Goal: Information Seeking & Learning: Learn about a topic

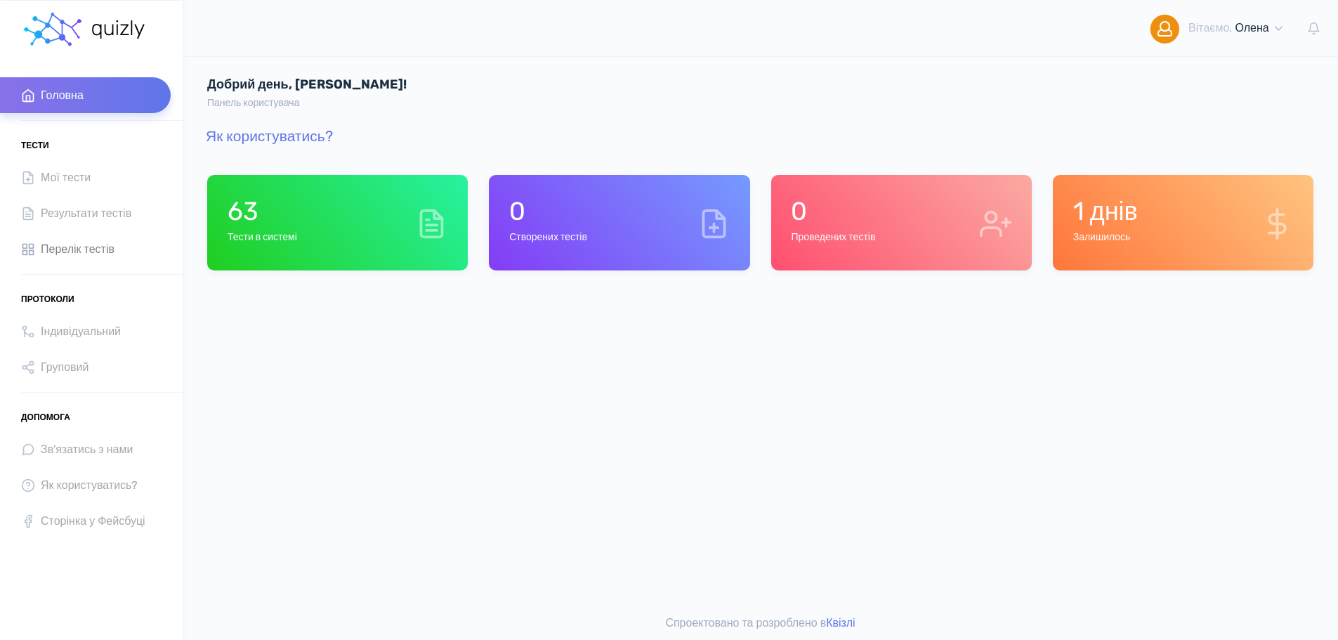
click at [76, 248] on span "Перелік тестів" at bounding box center [78, 248] width 74 height 19
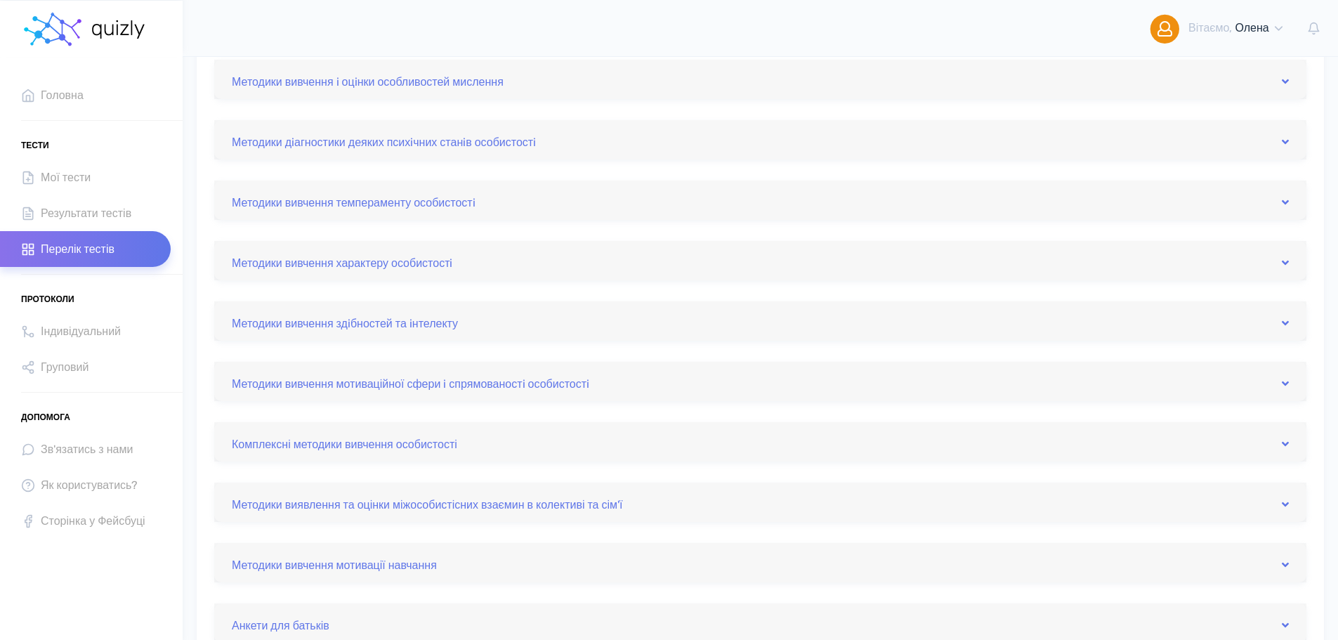
scroll to position [305, 0]
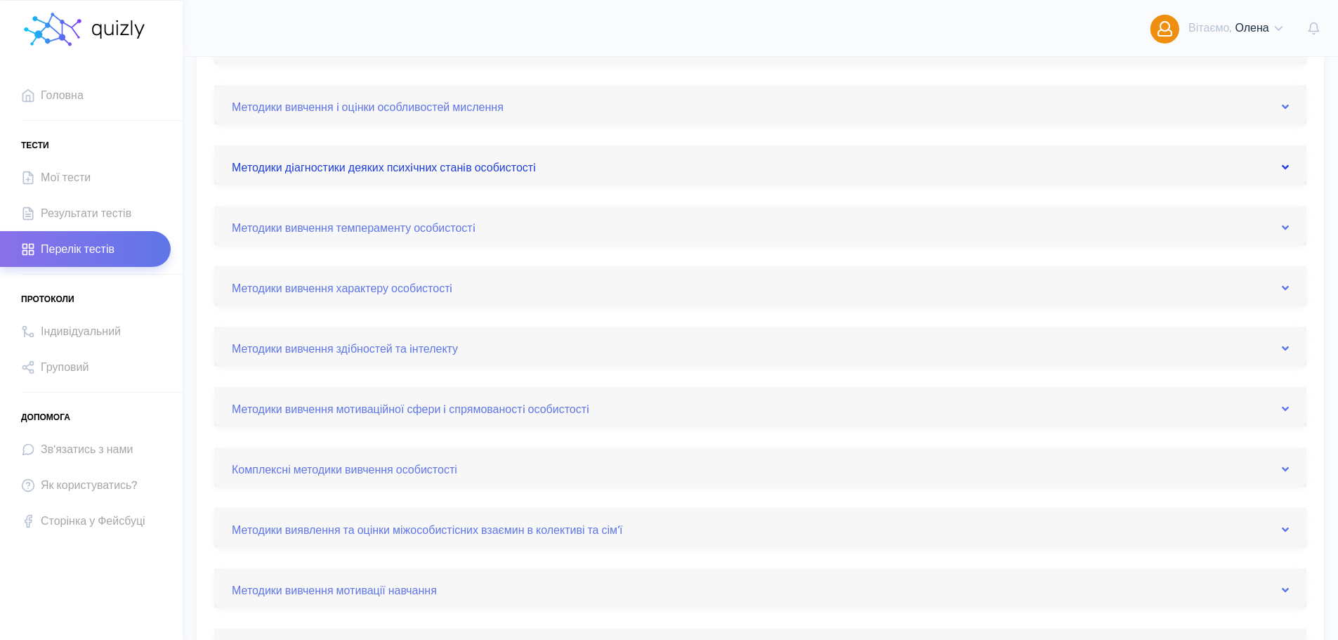
click at [404, 163] on link "Методики дiагностики деяких психiчних станiв особистостi" at bounding box center [760, 165] width 1057 height 22
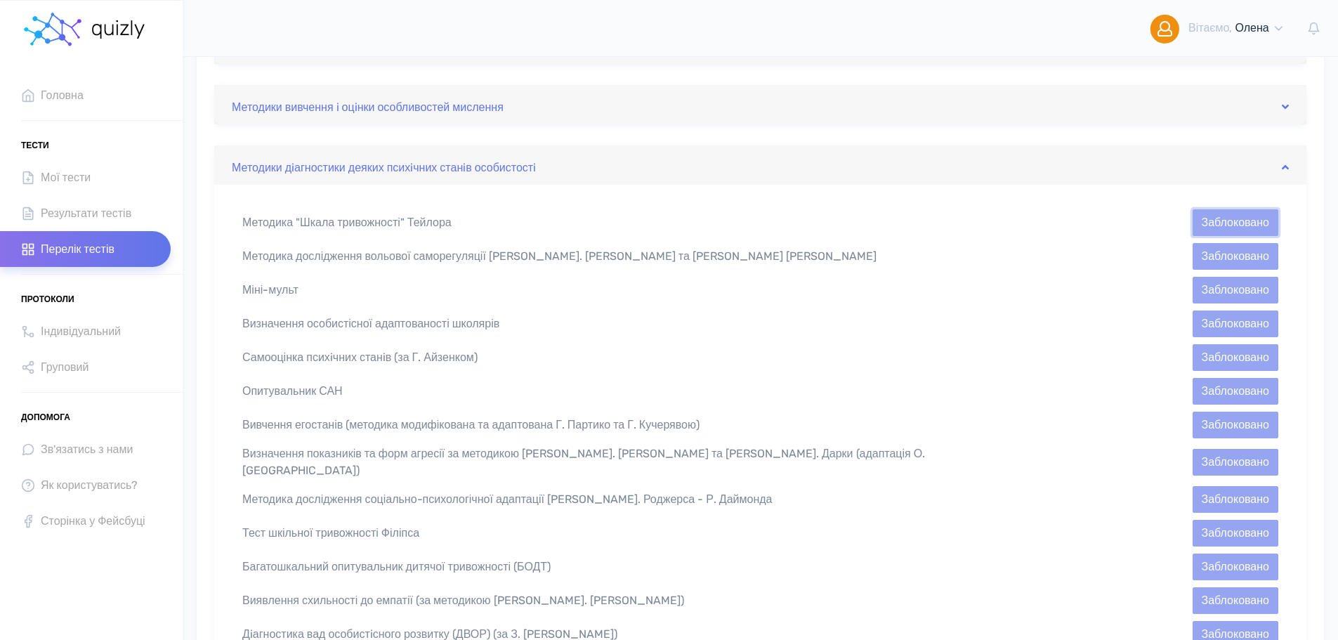
click at [1237, 215] on button "Заблоковано" at bounding box center [1235, 222] width 86 height 27
click at [61, 91] on span "Головна" at bounding box center [62, 95] width 43 height 19
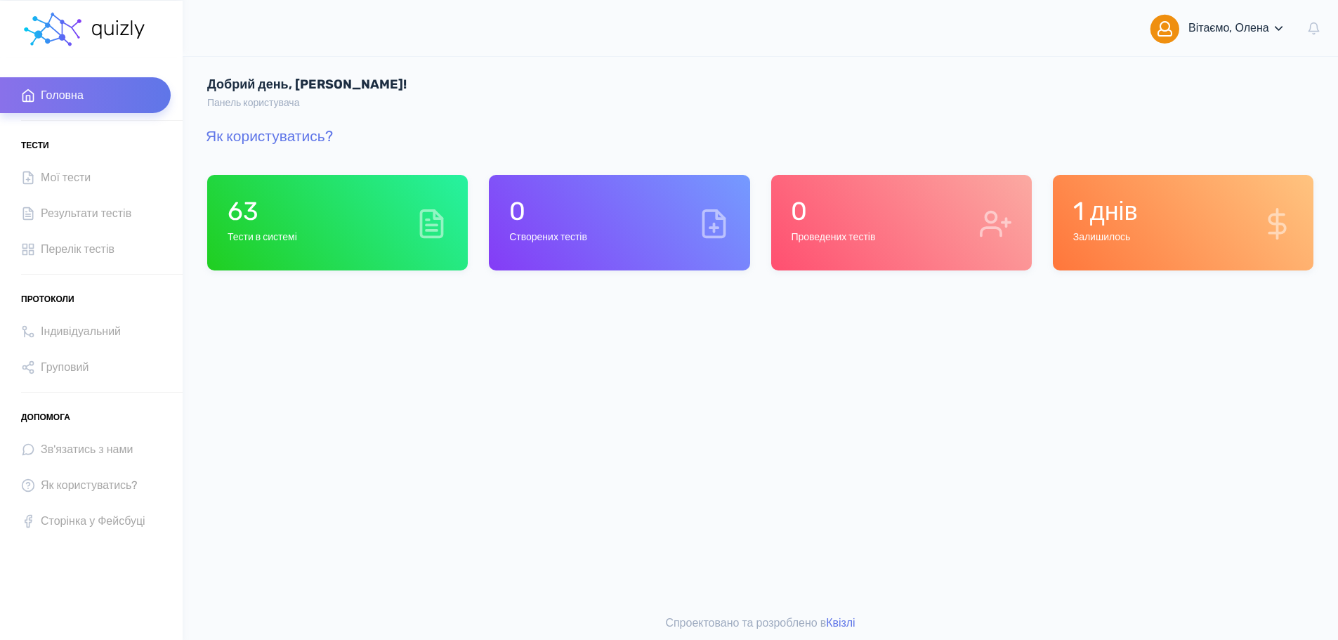
click at [1278, 28] on icon at bounding box center [1278, 28] width 13 height 13
click at [1183, 73] on link "Мiй профіль" at bounding box center [1197, 74] width 197 height 32
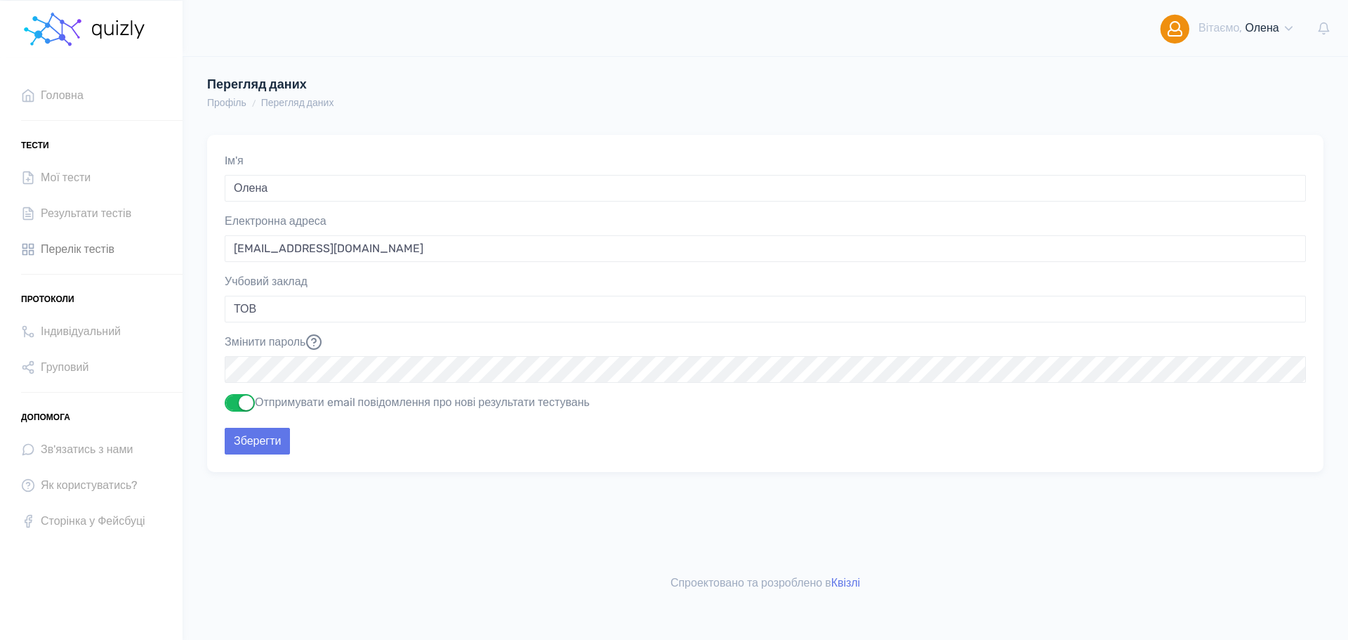
click at [79, 250] on span "Перелік тестів" at bounding box center [78, 248] width 74 height 19
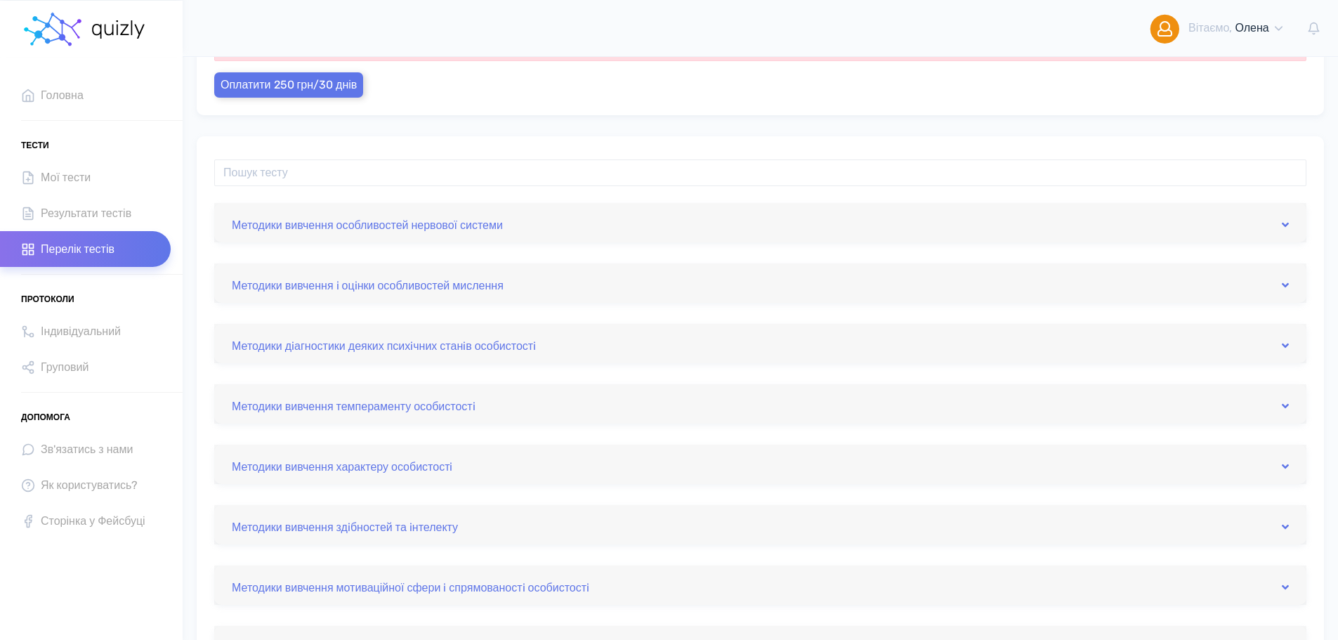
scroll to position [140, 0]
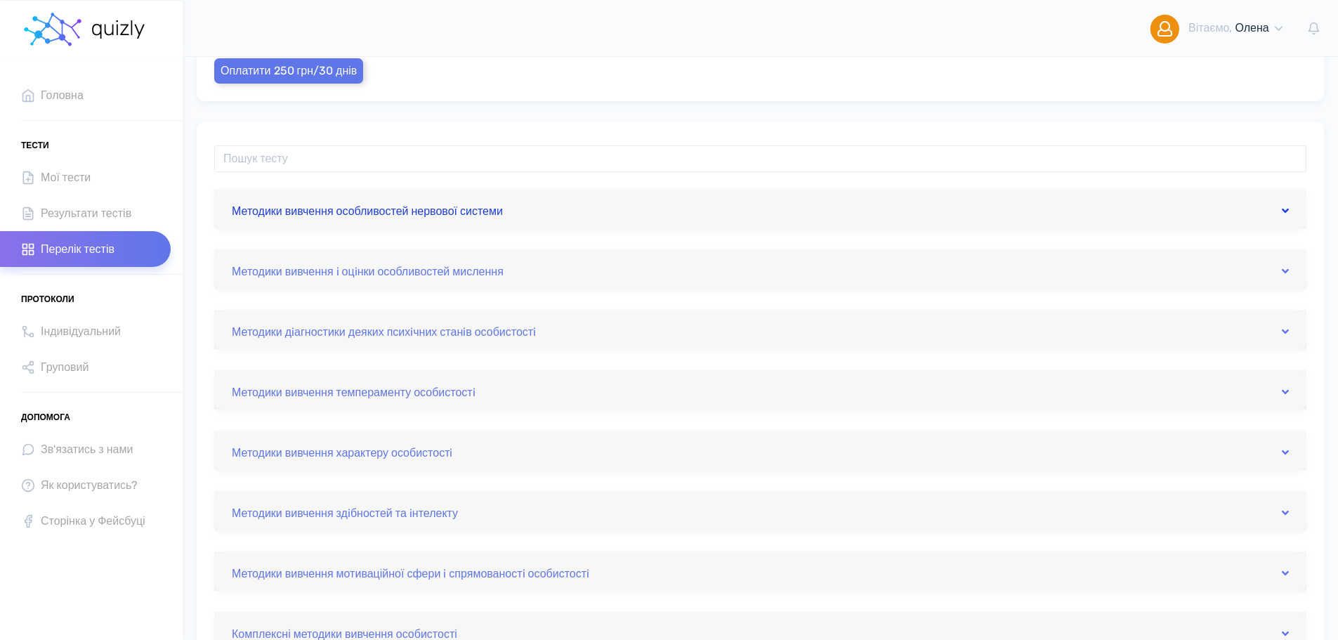
click at [466, 209] on link "Методики вивчення особливостей нервової системи" at bounding box center [760, 208] width 1057 height 22
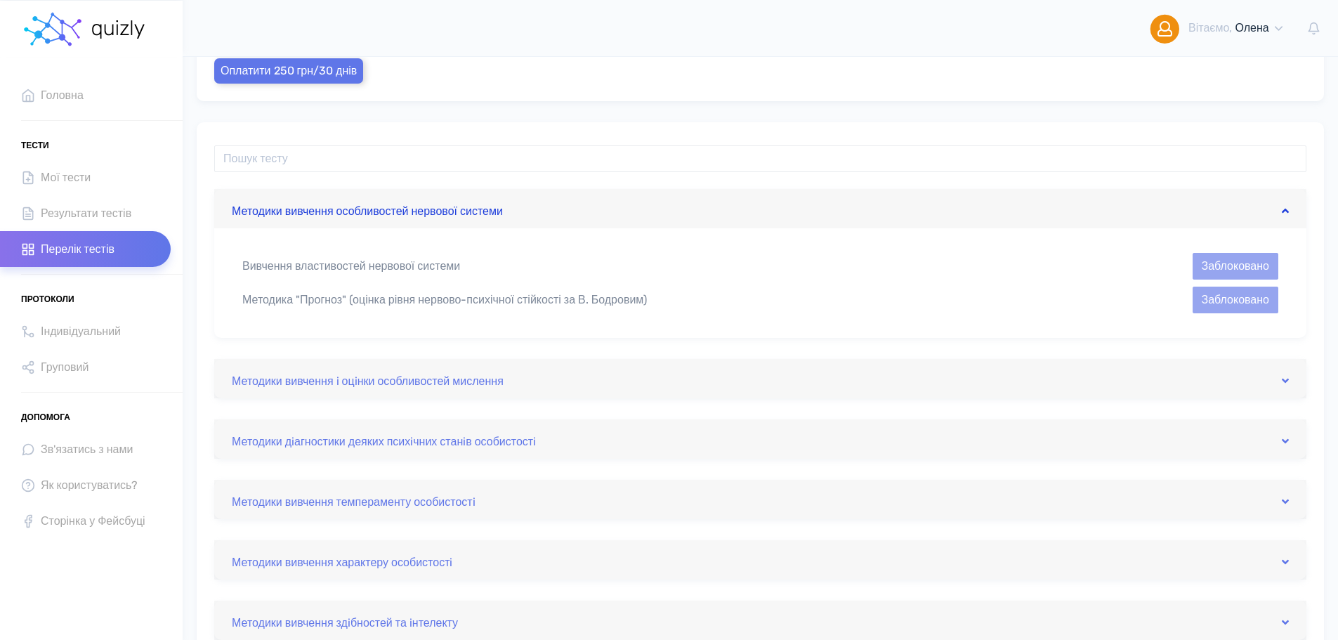
click at [464, 202] on link "Методики вивчення особливостей нервової системи" at bounding box center [760, 208] width 1057 height 22
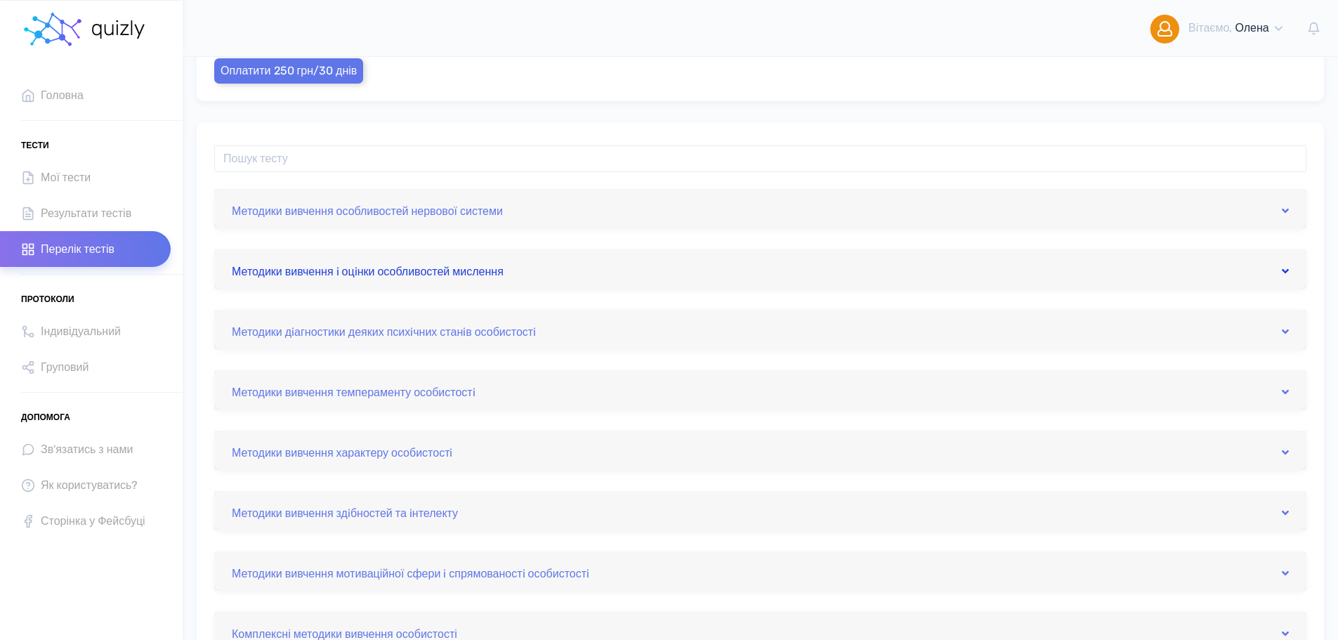
click at [427, 270] on link "Методики вивчення i оцiнки особливостей мислення" at bounding box center [760, 269] width 1057 height 22
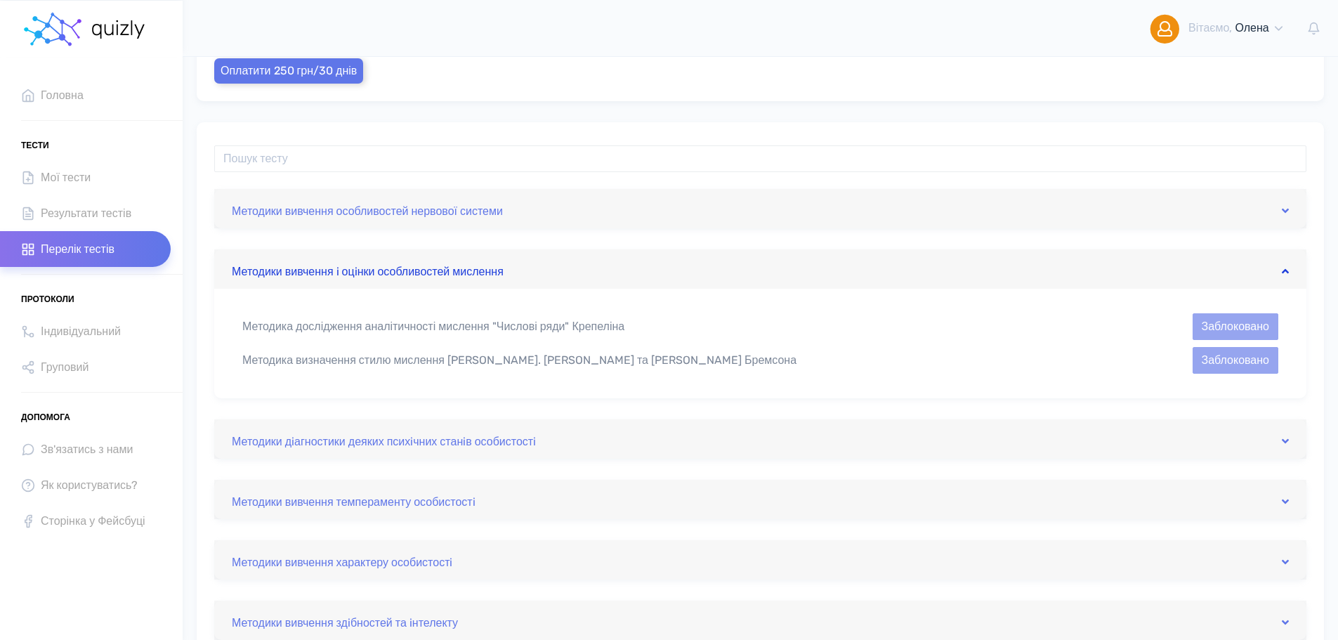
click at [427, 270] on link "Методики вивчення i оцiнки особливостей мислення" at bounding box center [760, 269] width 1057 height 22
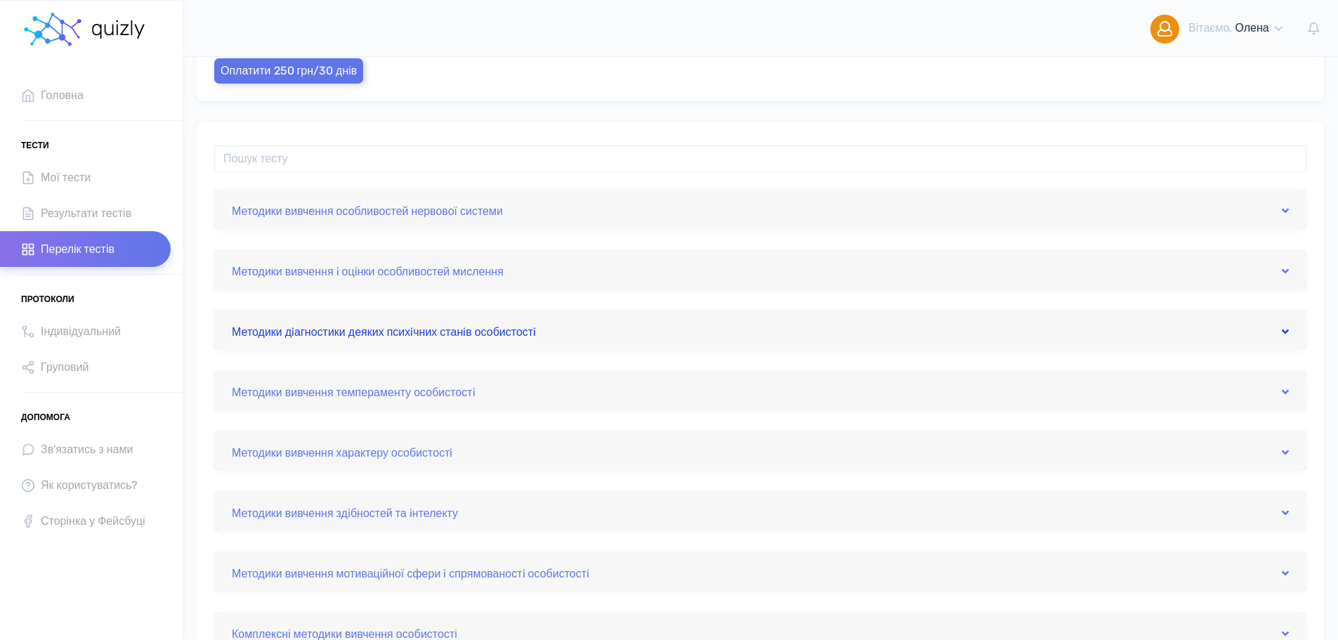
click at [422, 327] on link "Методики дiагностики деяких психiчних станiв особистостi" at bounding box center [760, 329] width 1057 height 22
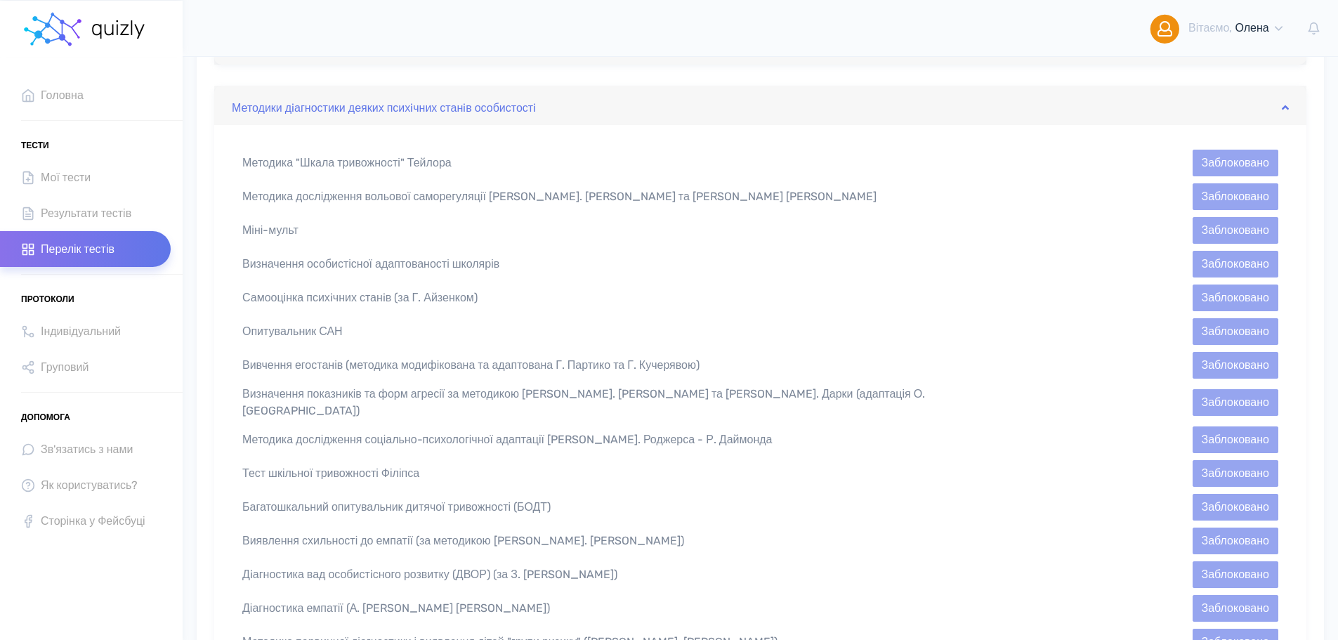
scroll to position [351, 0]
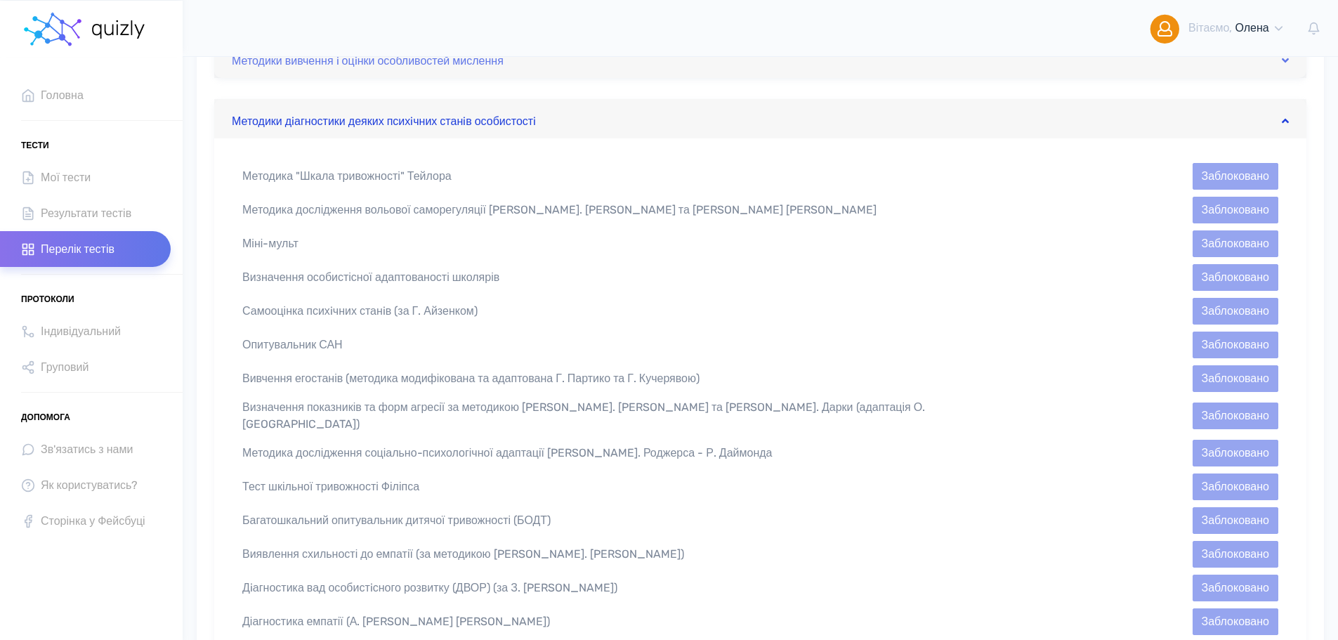
click at [463, 121] on link "Методики дiагностики деяких психiчних станiв особистостi" at bounding box center [760, 118] width 1057 height 22
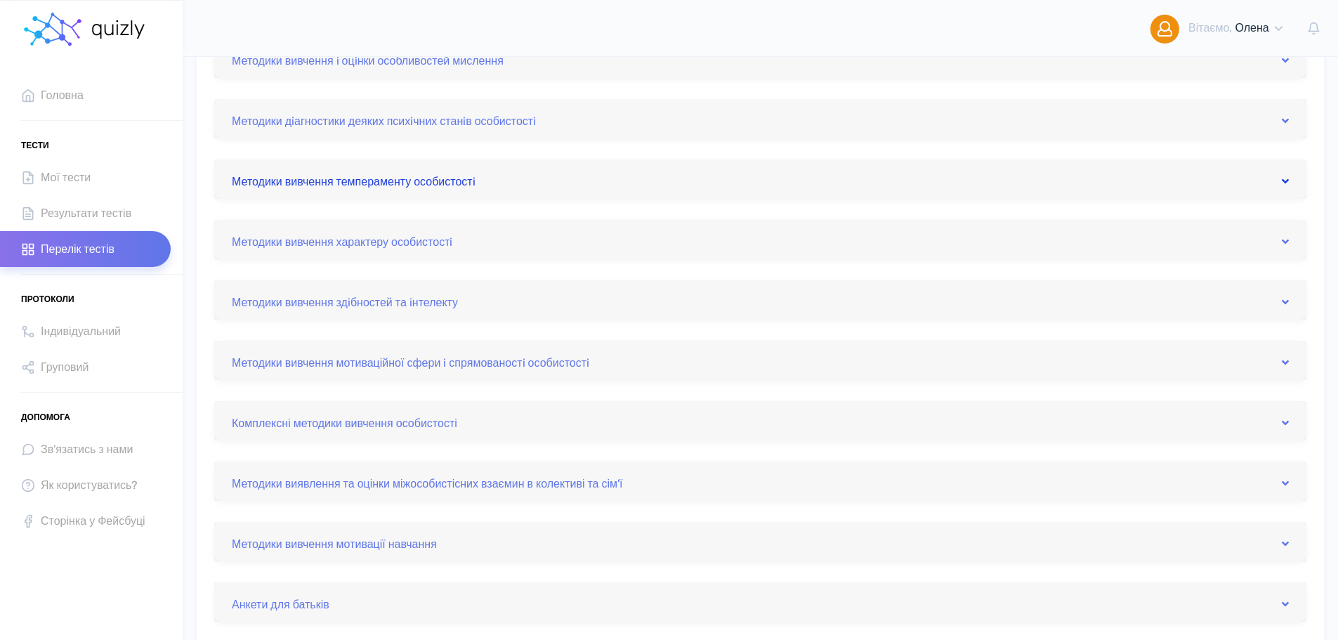
click at [454, 178] on link "Методики вивчення темпераменту особистостi" at bounding box center [760, 179] width 1057 height 22
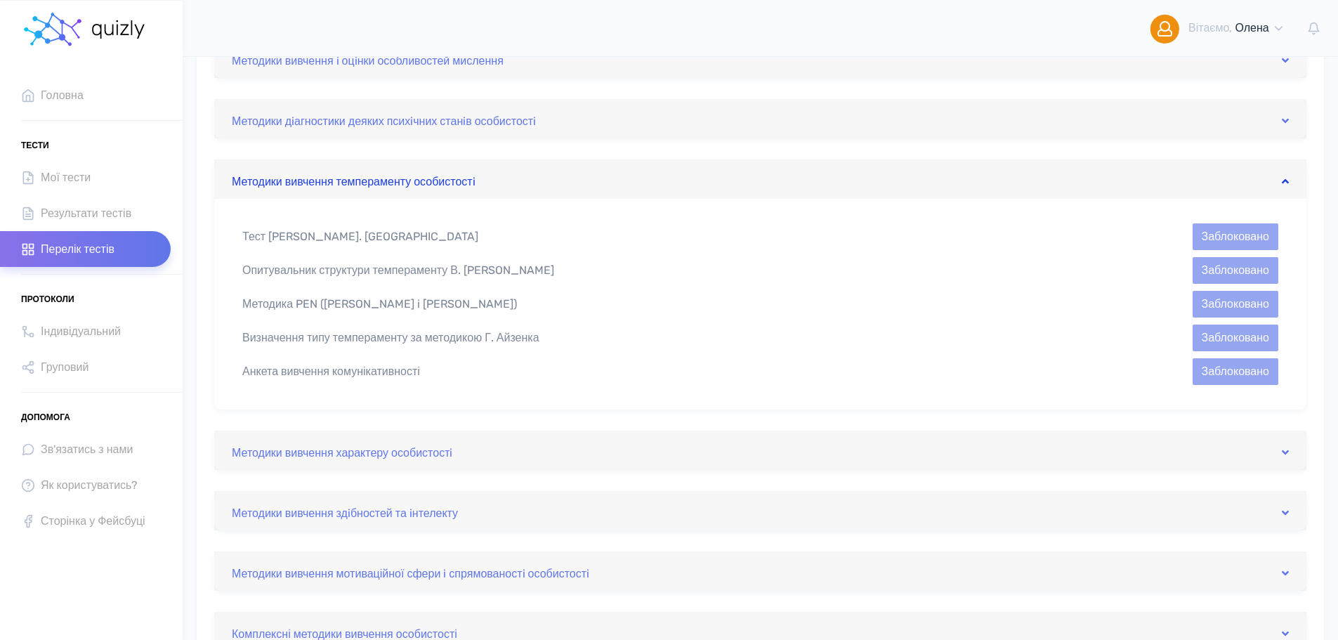
click at [454, 178] on link "Методики вивчення темпераменту особистостi" at bounding box center [760, 179] width 1057 height 22
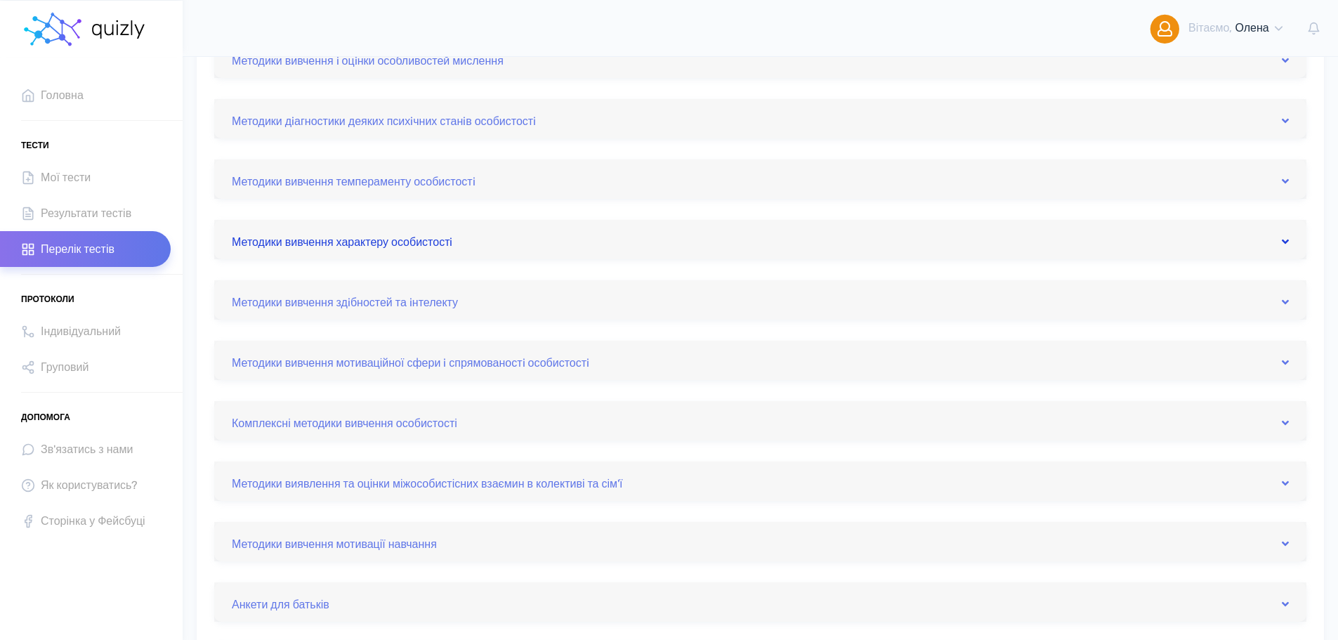
click at [436, 238] on link "Методики вивчення характеру особистостi" at bounding box center [760, 239] width 1057 height 22
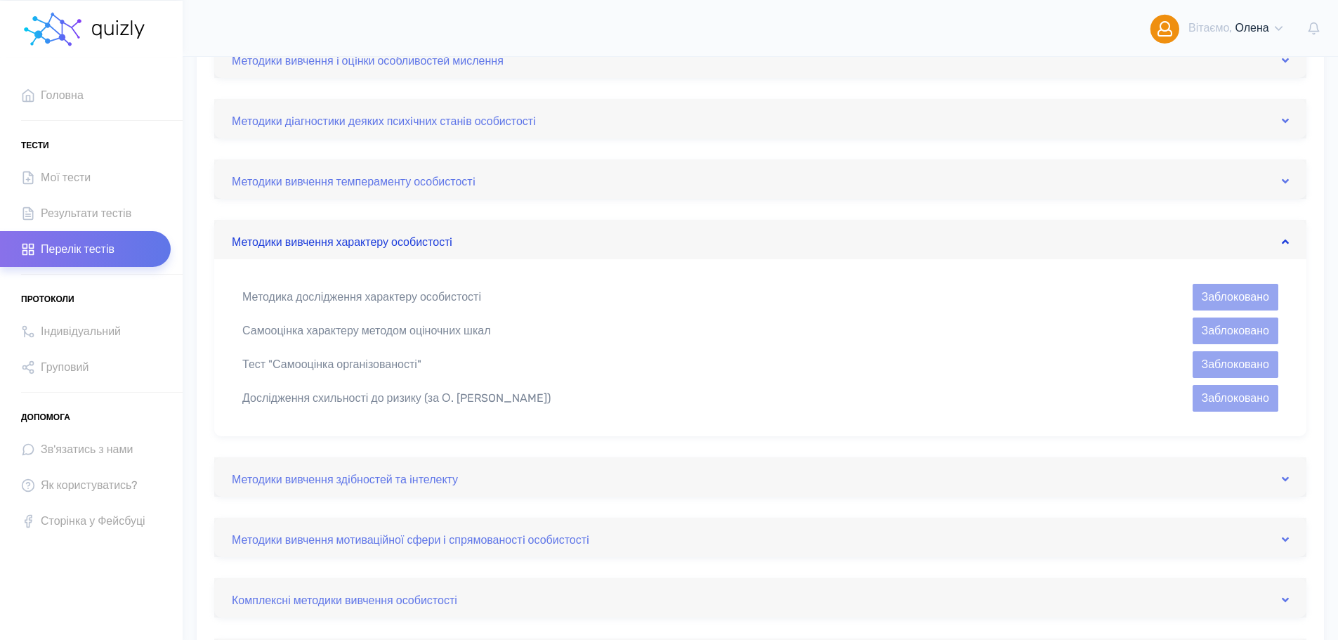
click at [436, 238] on link "Методики вивчення характеру особистостi" at bounding box center [760, 239] width 1057 height 22
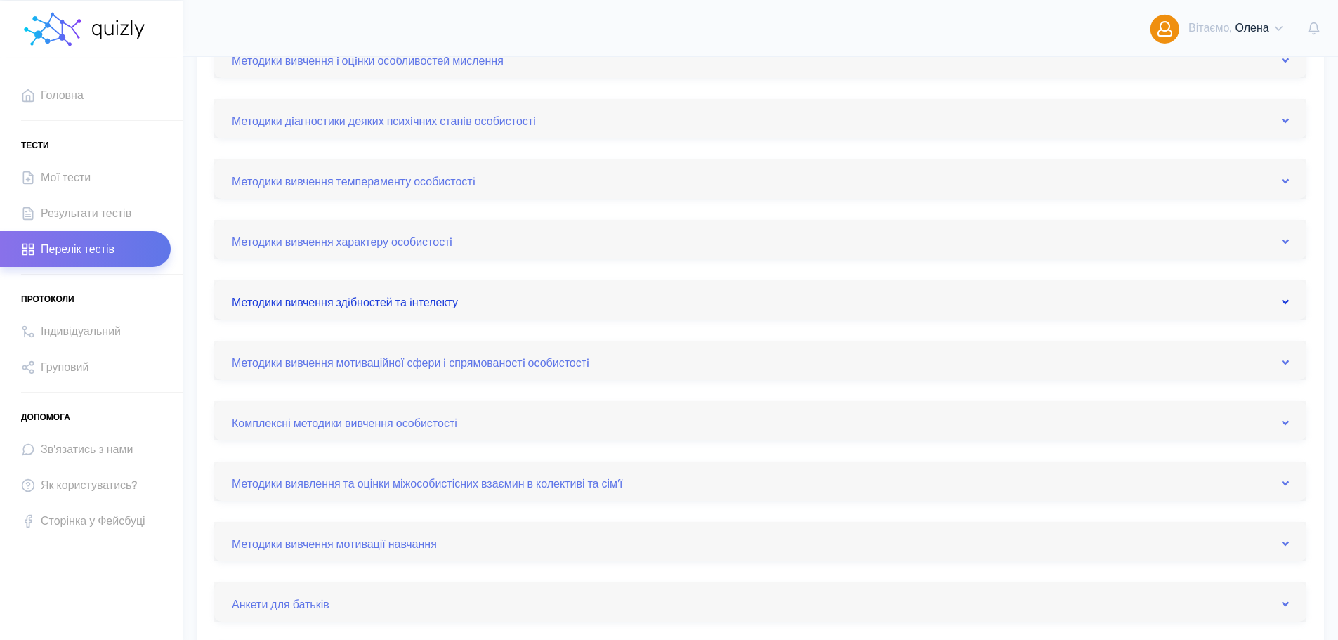
click at [436, 294] on link "Методики вивчення здiбностей та iнтелекту" at bounding box center [760, 300] width 1057 height 22
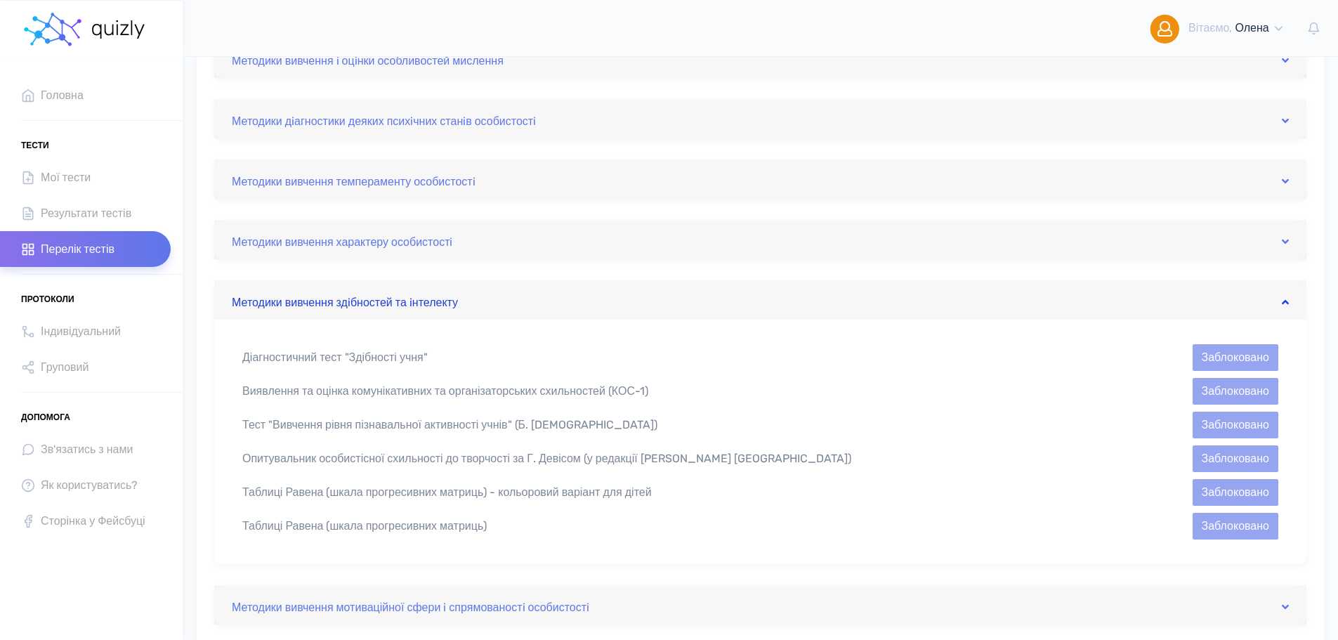
click at [436, 294] on link "Методики вивчення здiбностей та iнтелекту" at bounding box center [760, 300] width 1057 height 22
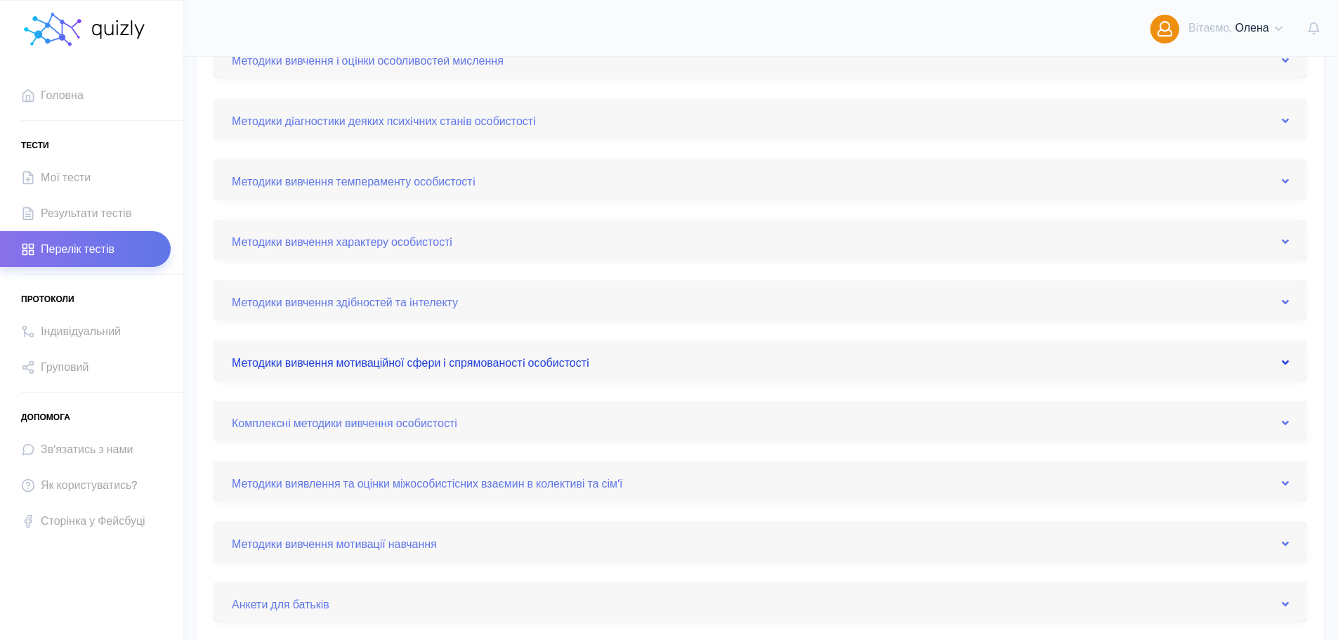
click at [431, 365] on link "Методики вивчення мотиваційної сфери i спрямованостi особистостi" at bounding box center [760, 360] width 1057 height 22
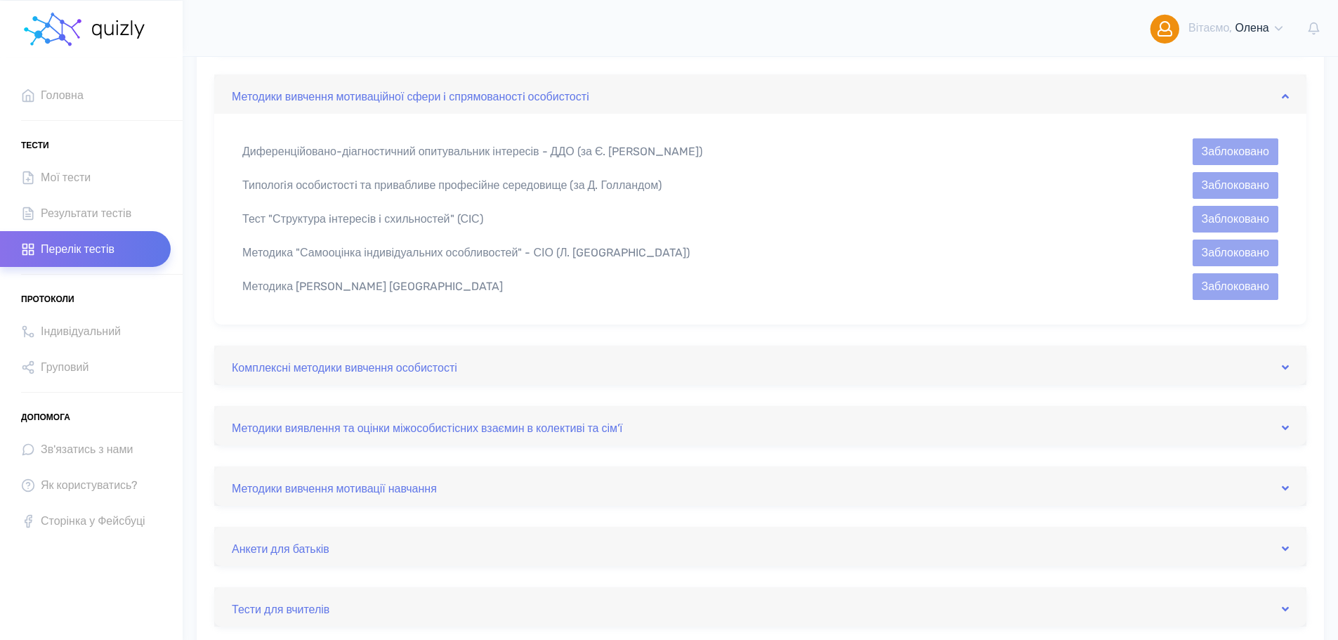
scroll to position [632, 0]
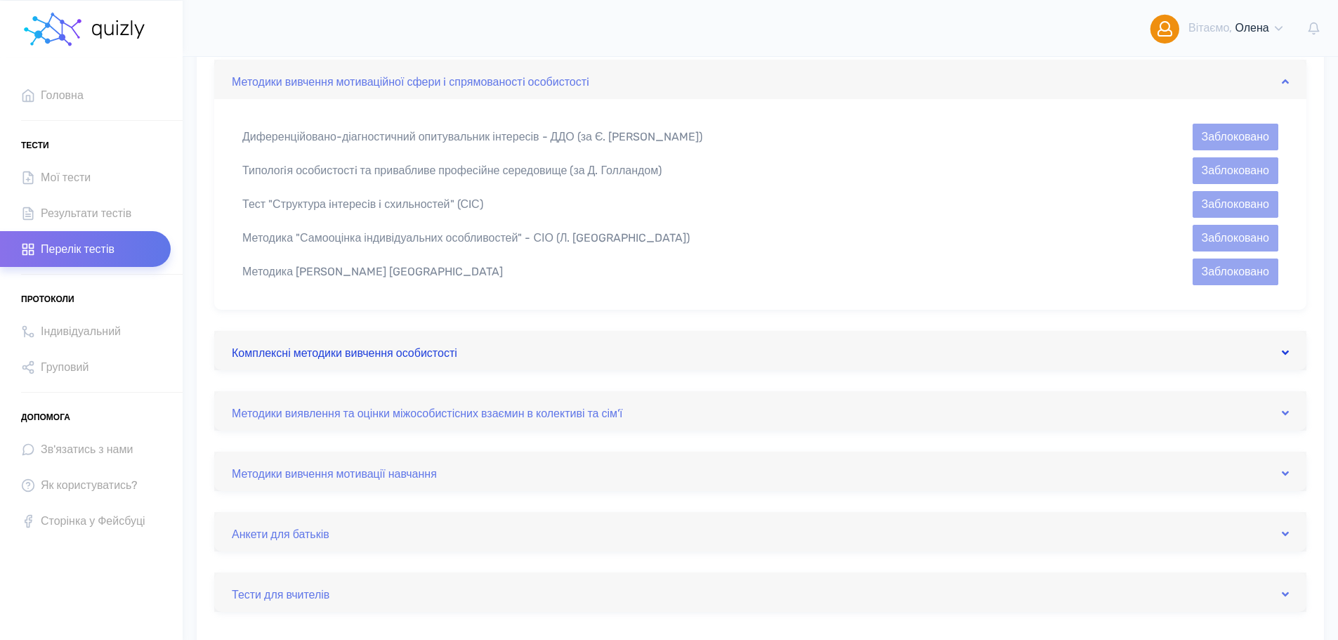
click at [378, 353] on link "Комплексні методики вивчення особистості" at bounding box center [760, 350] width 1057 height 22
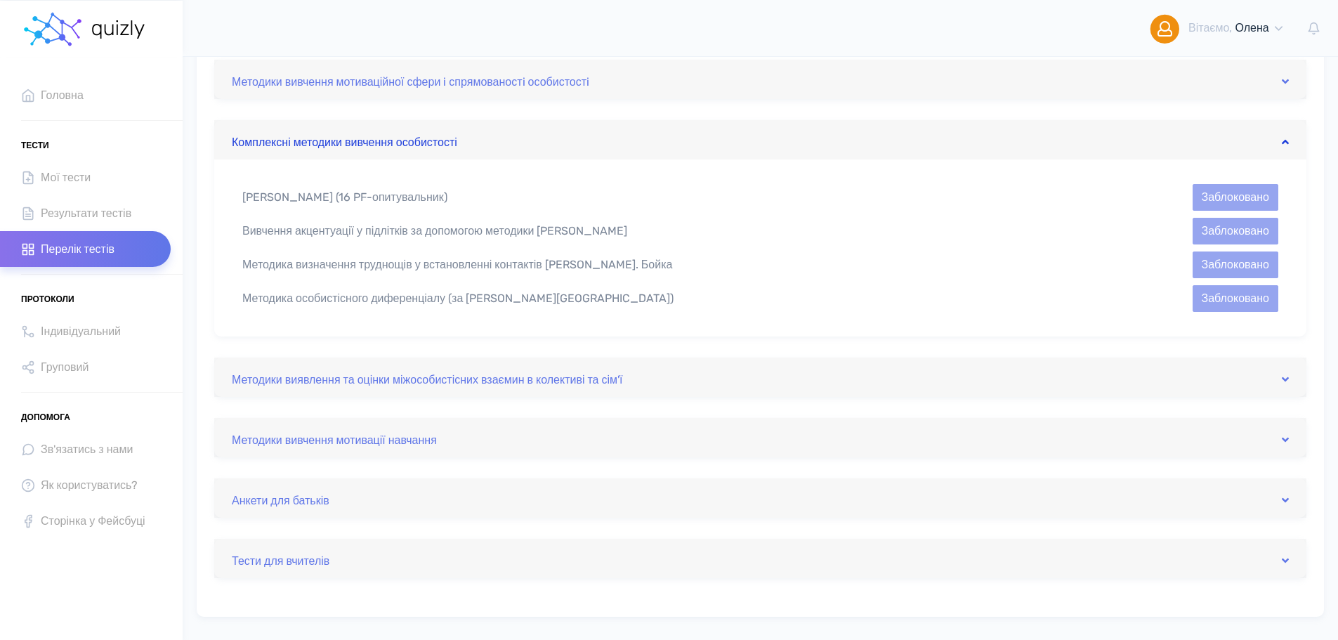
click at [382, 136] on link "Комплексні методики вивчення особистості" at bounding box center [760, 140] width 1057 height 22
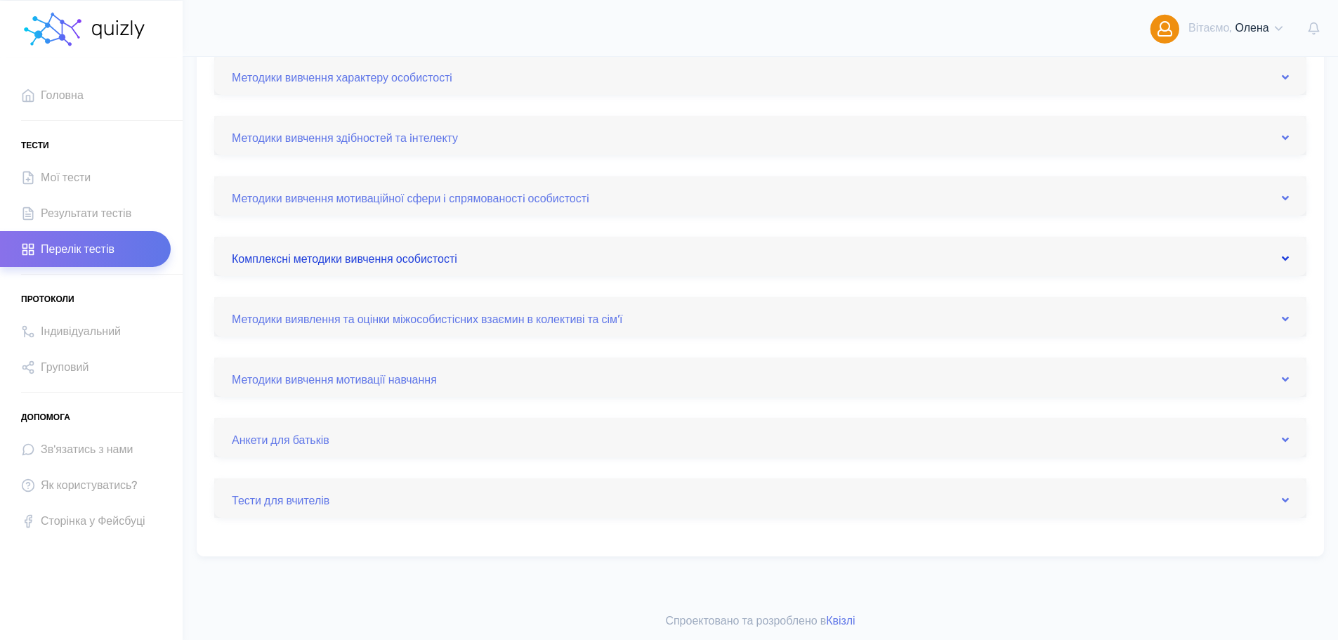
scroll to position [515, 0]
click at [365, 315] on link "Методики виявлення та оцінки міжособистісних взаємин в колективі та сім'ї" at bounding box center [760, 316] width 1057 height 22
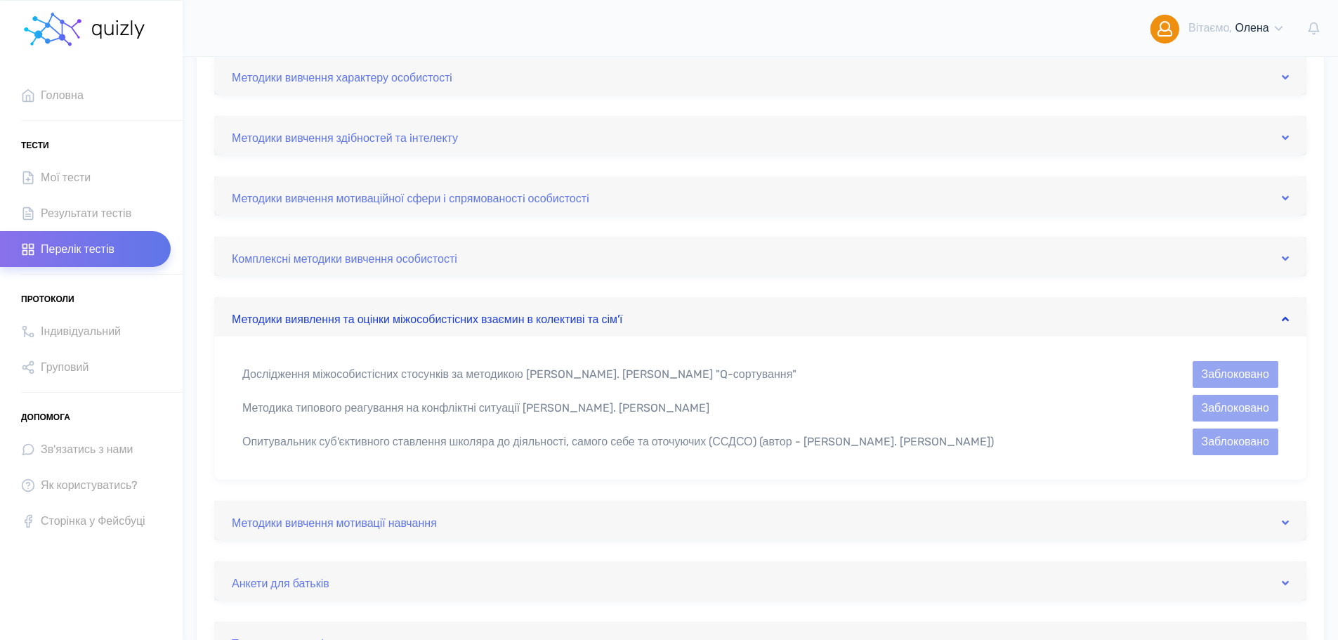
click at [365, 314] on link "Методики виявлення та оцінки міжособистісних взаємин в колективі та сім'ї" at bounding box center [760, 316] width 1057 height 22
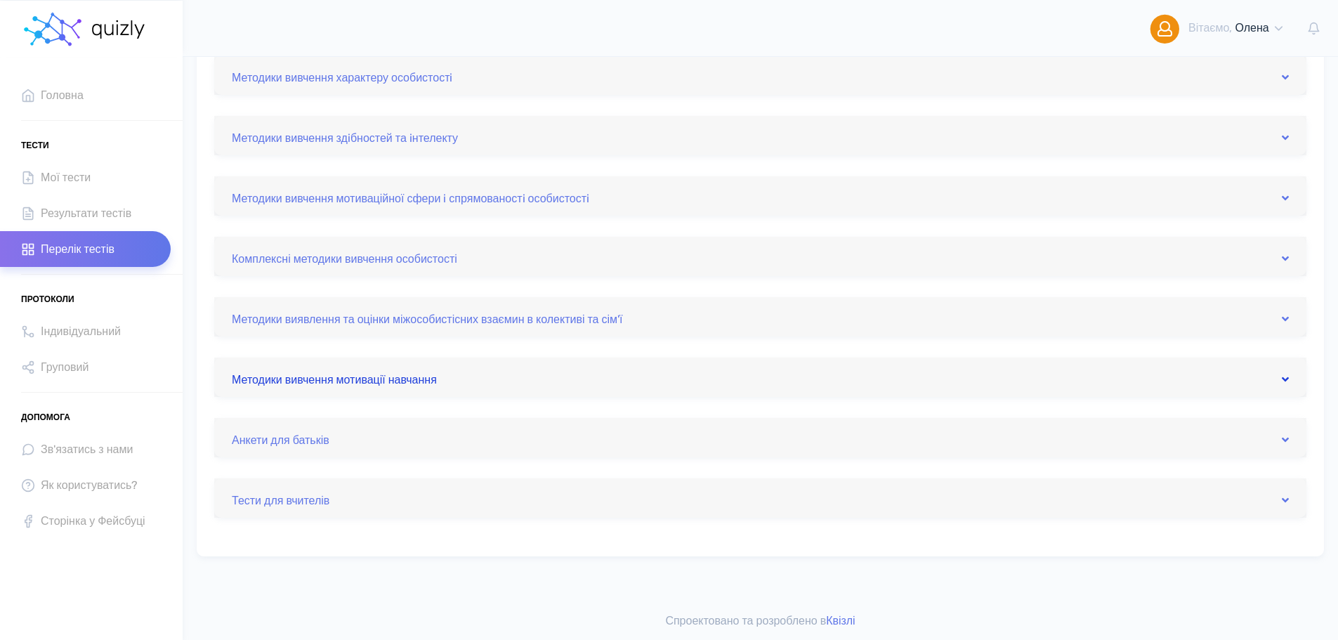
click at [355, 372] on link "Методики вивчення мотивації навчання" at bounding box center [760, 377] width 1057 height 22
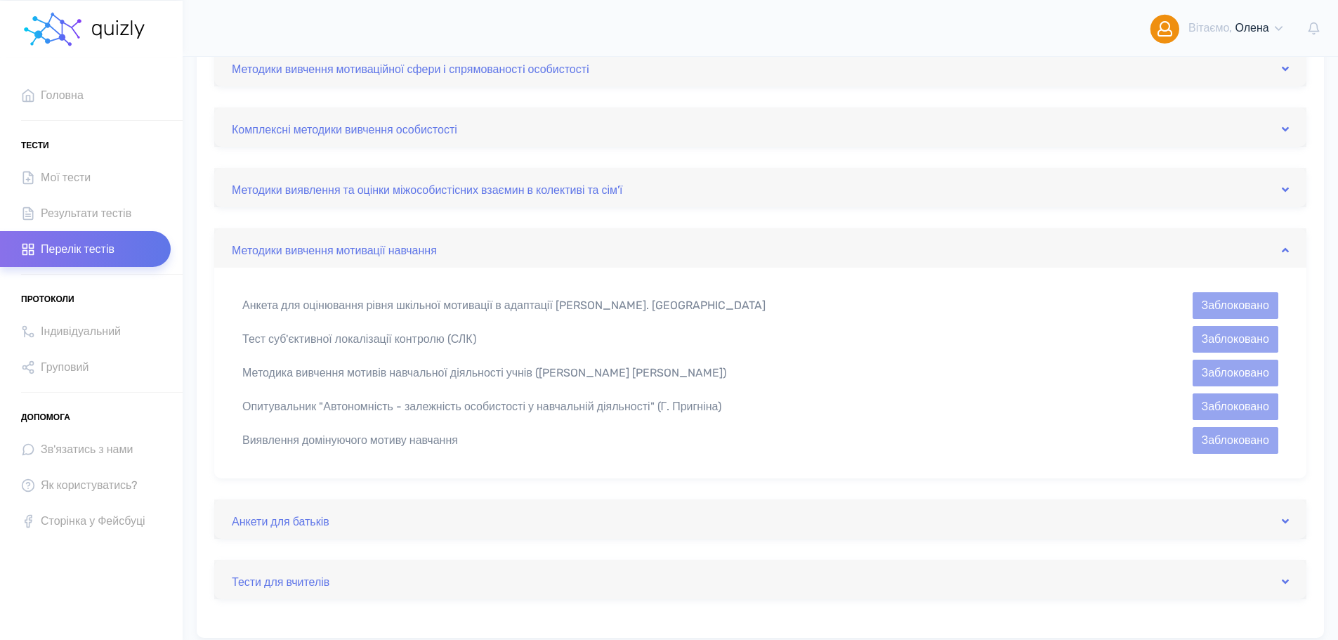
scroll to position [656, 0]
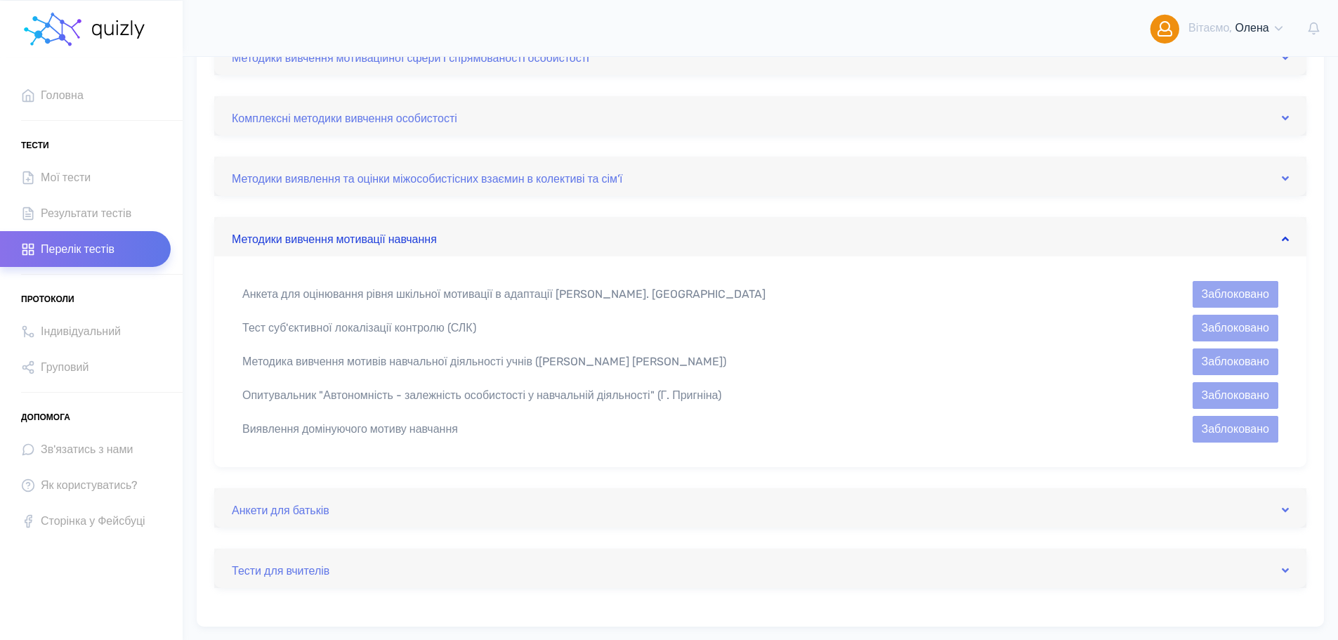
click at [357, 239] on link "Методики вивчення мотивації навчання" at bounding box center [760, 236] width 1057 height 22
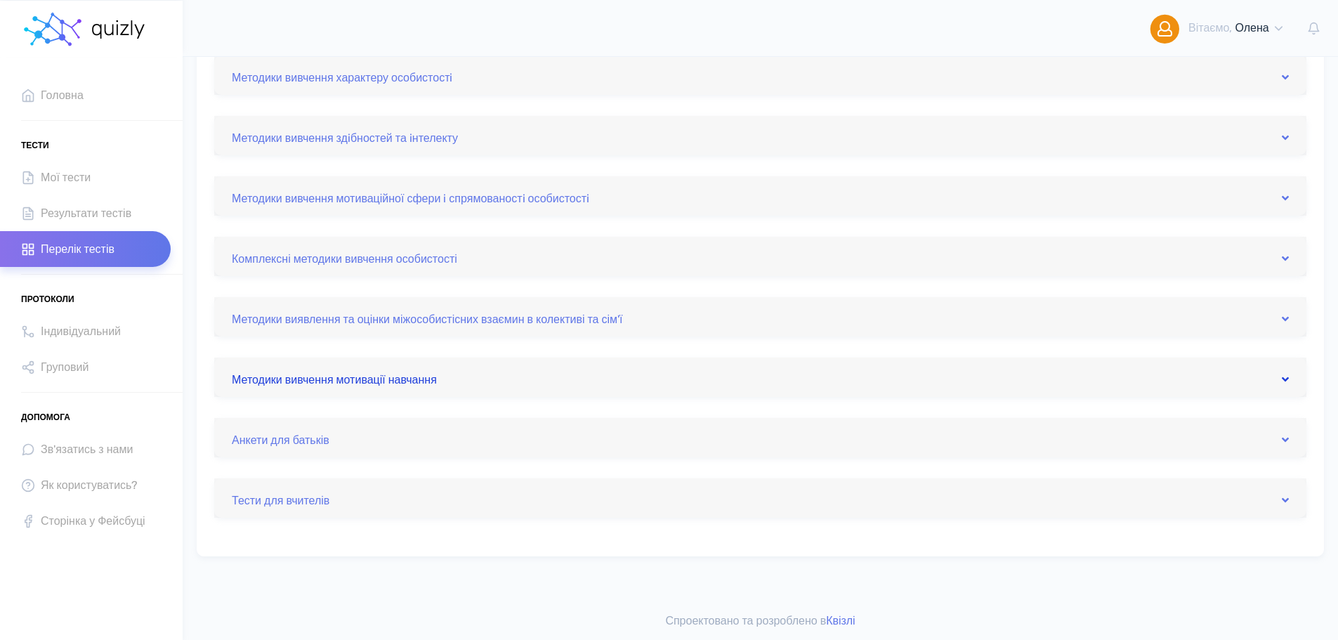
scroll to position [515, 0]
click at [369, 376] on link "Методики вивчення мотивації навчання" at bounding box center [760, 377] width 1057 height 22
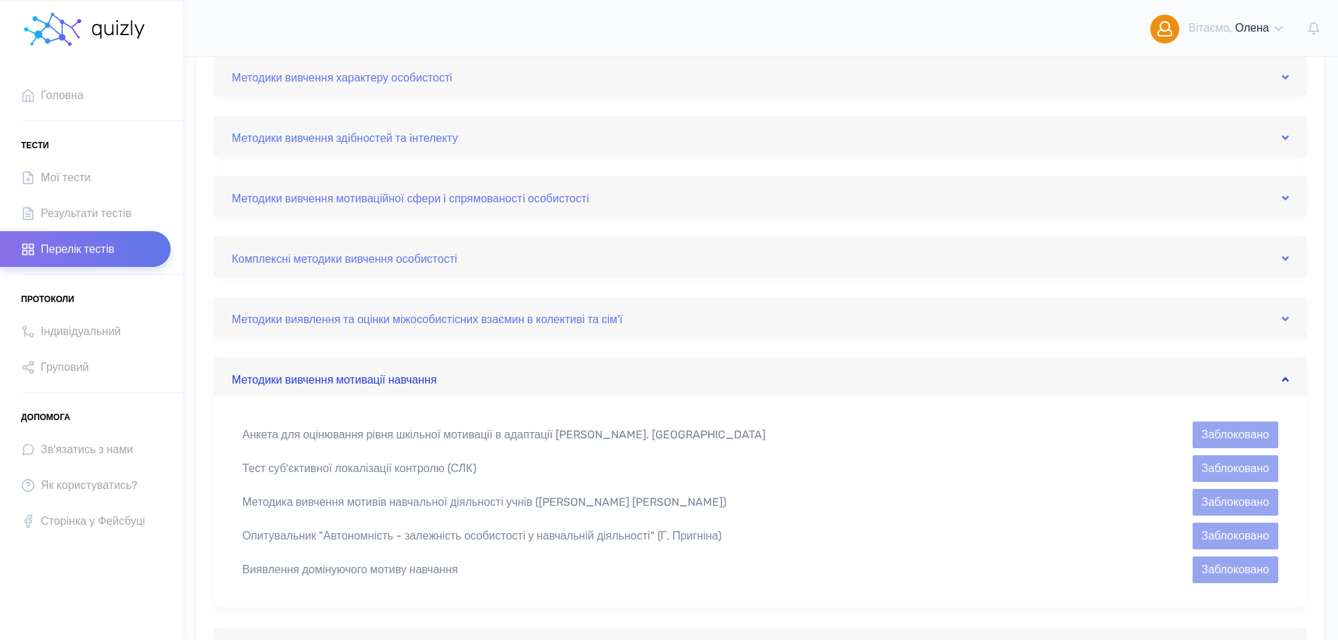
scroll to position [656, 0]
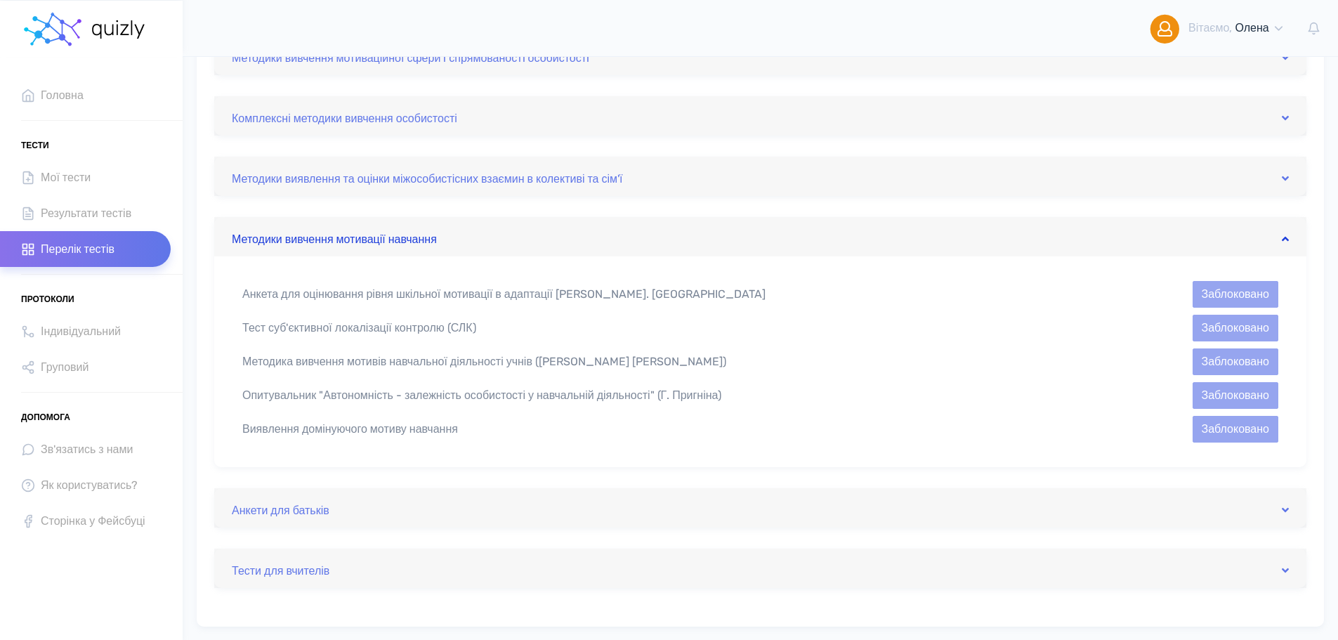
click at [409, 230] on link "Методики вивчення мотивації навчання" at bounding box center [760, 236] width 1057 height 22
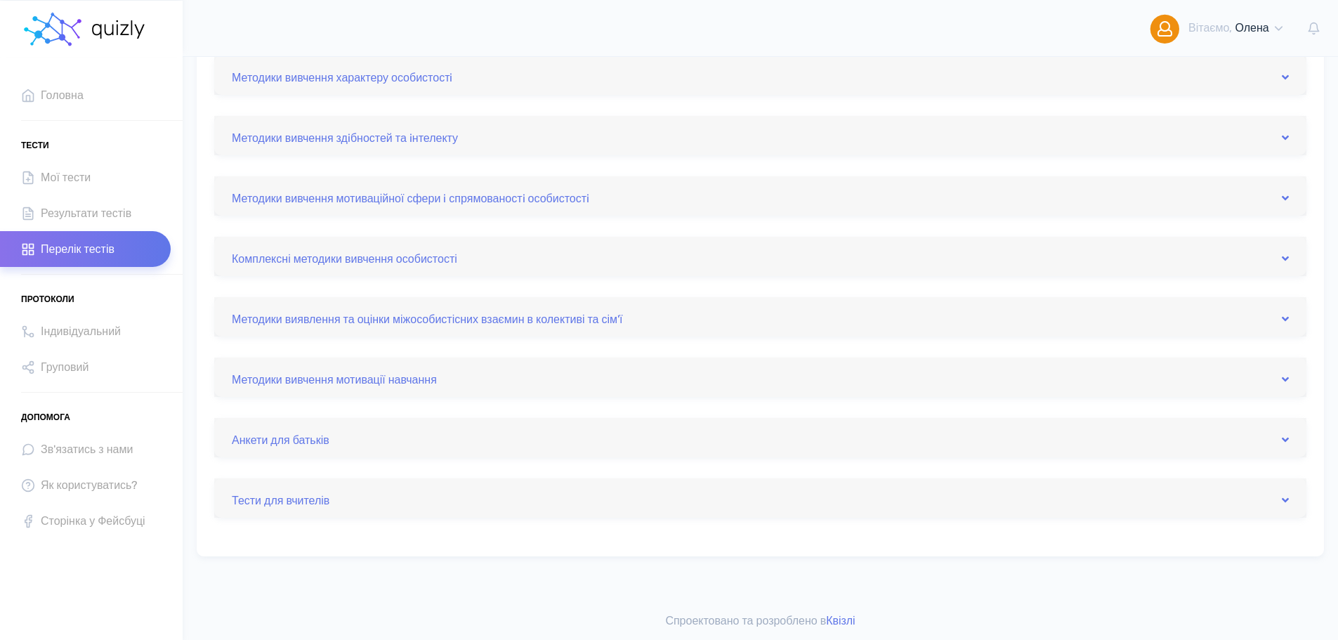
scroll to position [515, 0]
click at [312, 442] on link "Анкети для батьків" at bounding box center [760, 437] width 1057 height 22
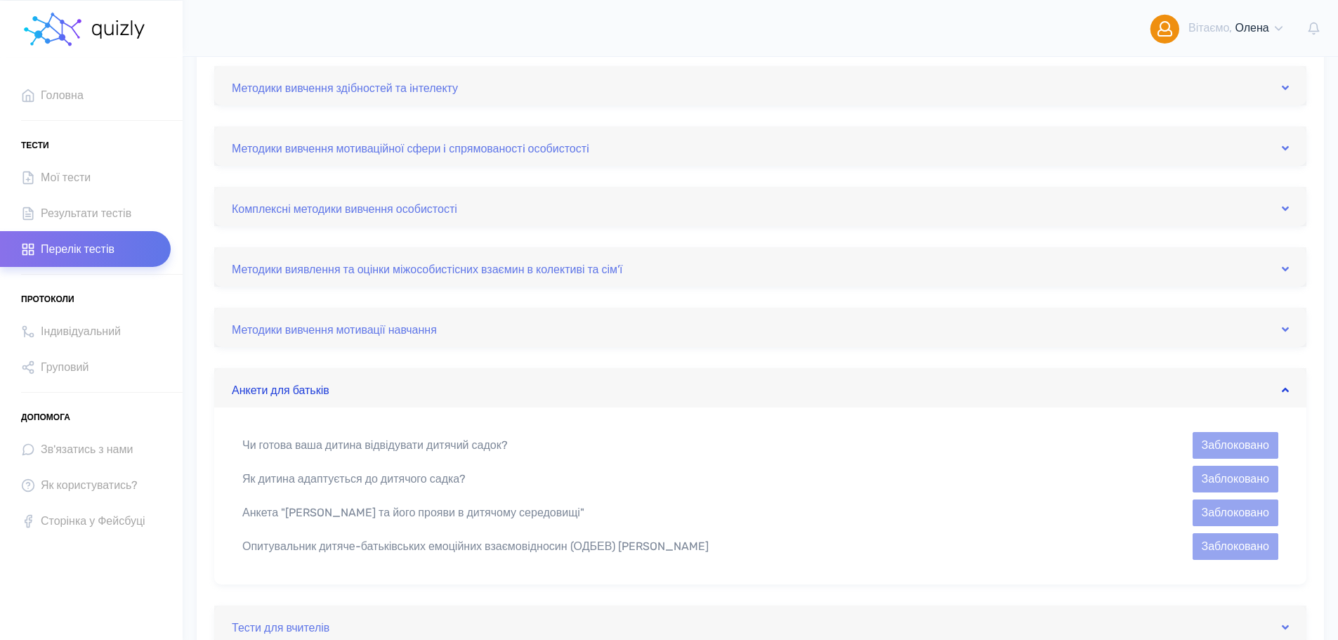
scroll to position [656, 0]
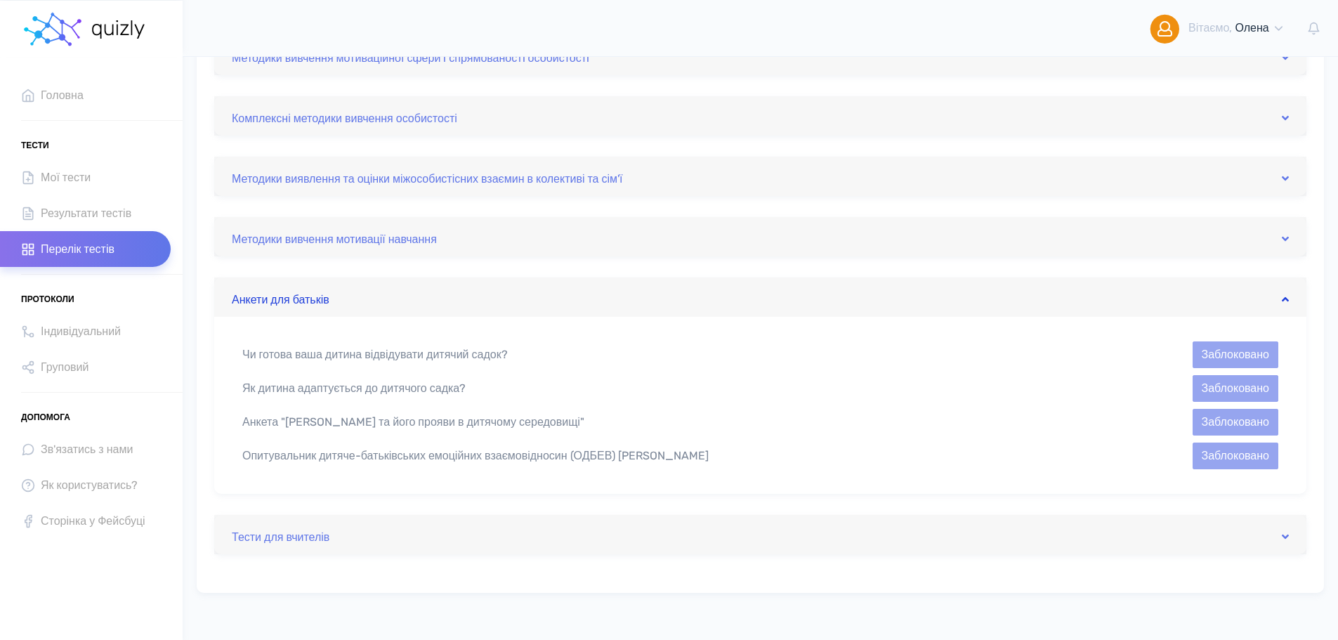
click at [294, 295] on link "Анкети для батьків" at bounding box center [760, 297] width 1057 height 22
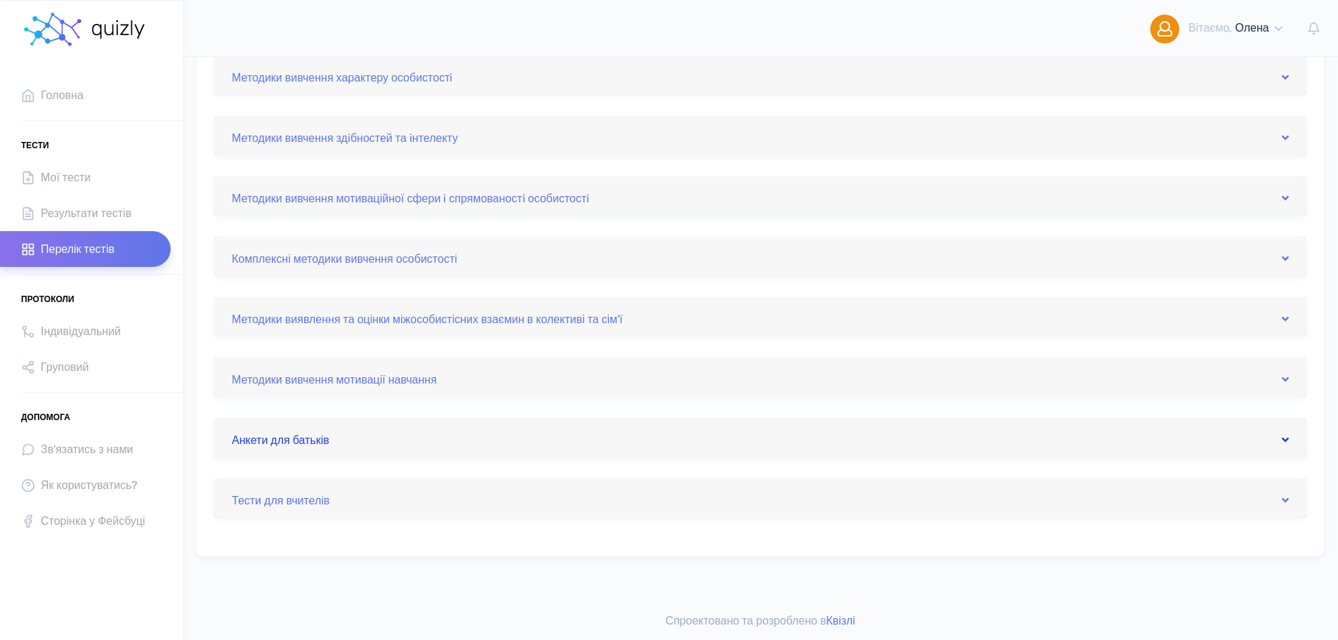
scroll to position [515, 0]
click at [306, 498] on link "Тести для вчителів" at bounding box center [760, 498] width 1057 height 22
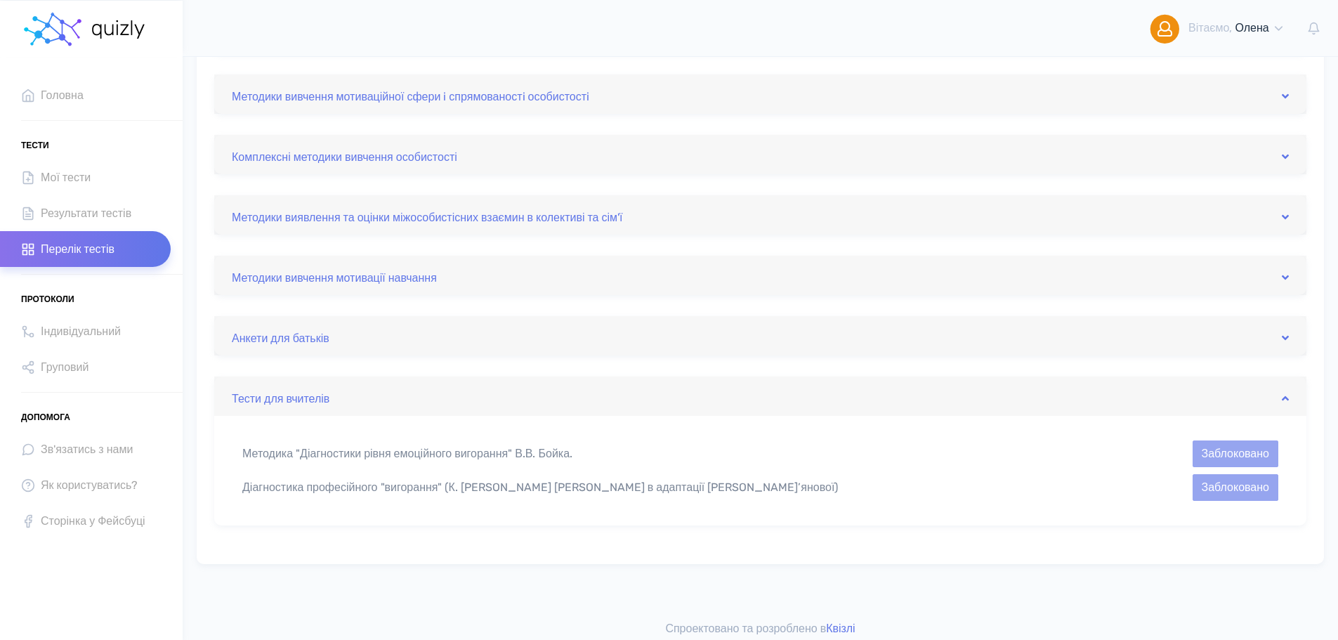
scroll to position [625, 0]
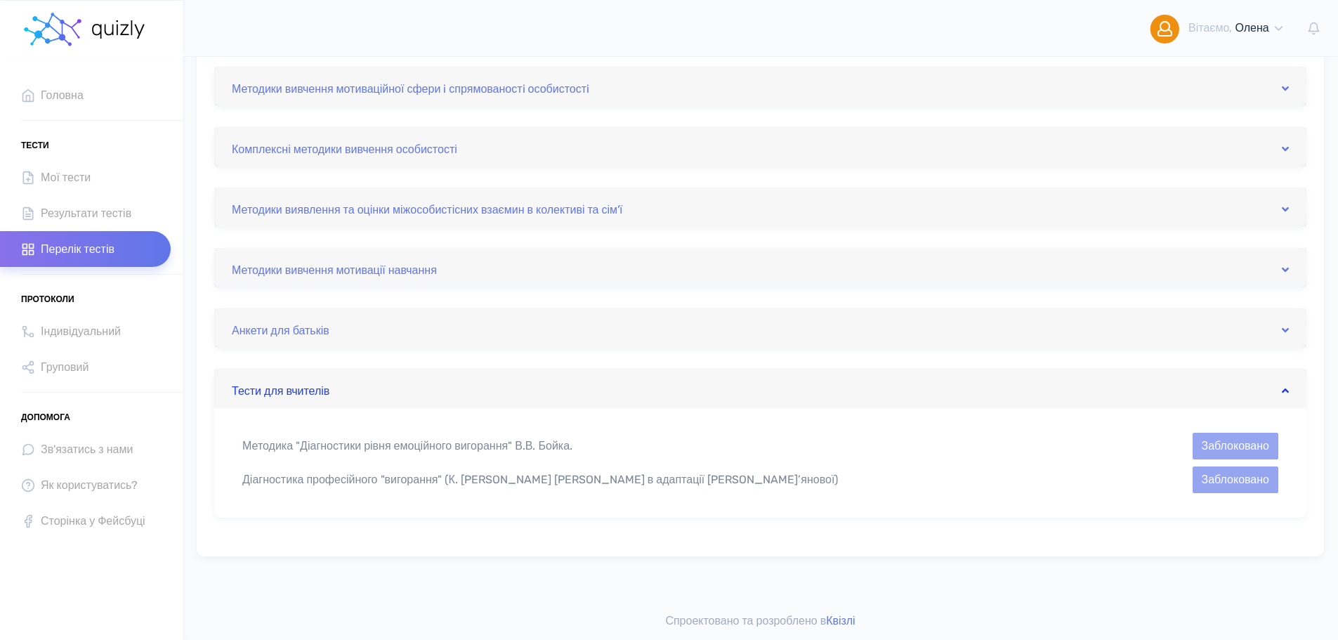
click at [362, 386] on link "Тести для вчителів" at bounding box center [760, 388] width 1057 height 22
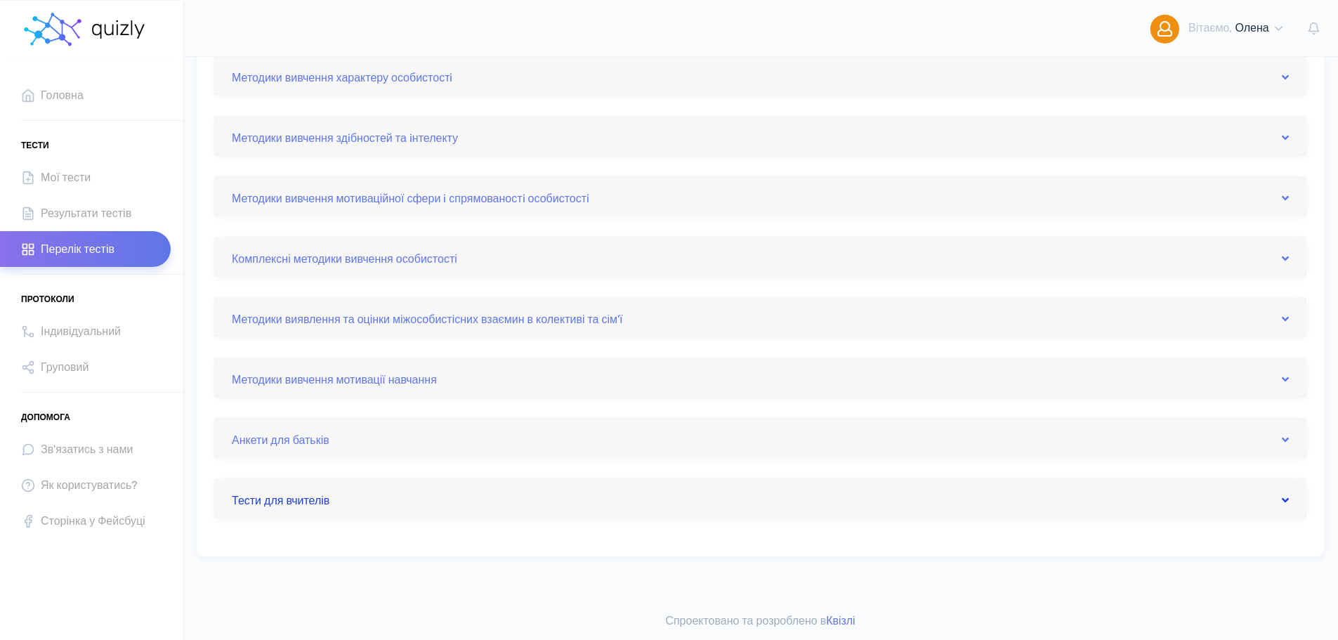
scroll to position [515, 0]
click at [1281, 26] on icon at bounding box center [1278, 28] width 13 height 13
click at [1153, 115] on link "Вихід" at bounding box center [1197, 117] width 197 height 32
